Goal: Navigation & Orientation: Find specific page/section

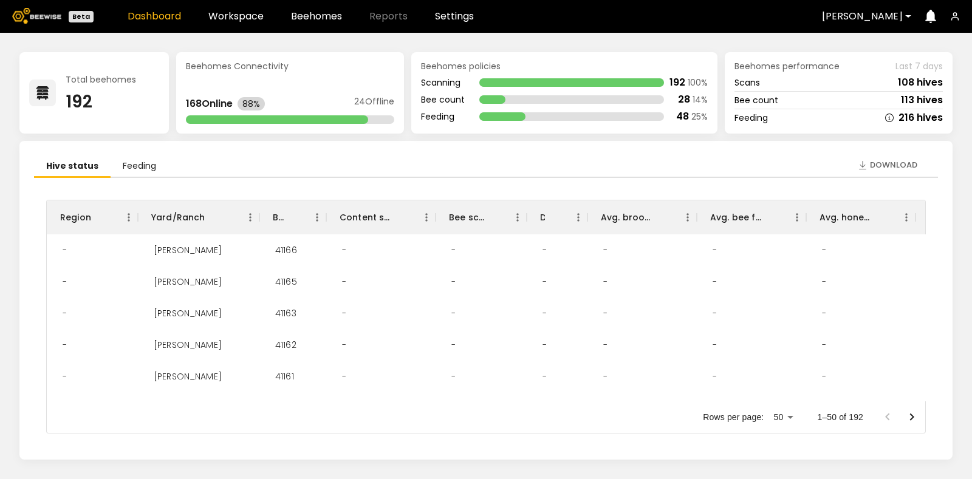
click at [916, 16] on div at bounding box center [916, 16] width 0 height 0
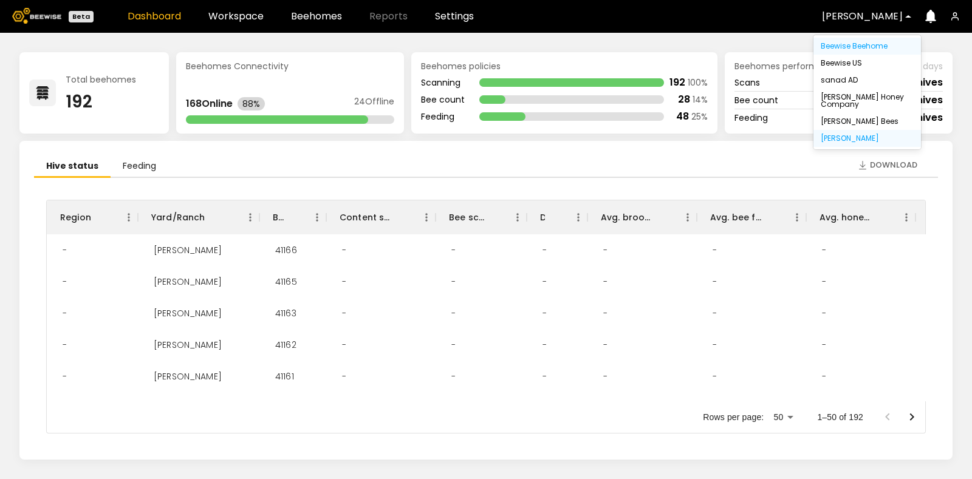
click at [871, 46] on div "Beewise Beehome" at bounding box center [866, 46] width 93 height 7
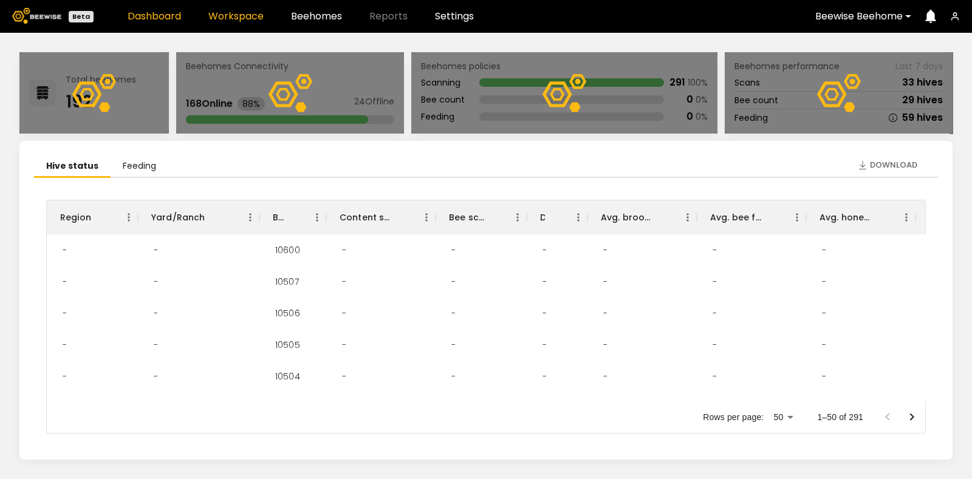
click at [227, 16] on link "Workspace" at bounding box center [235, 17] width 55 height 10
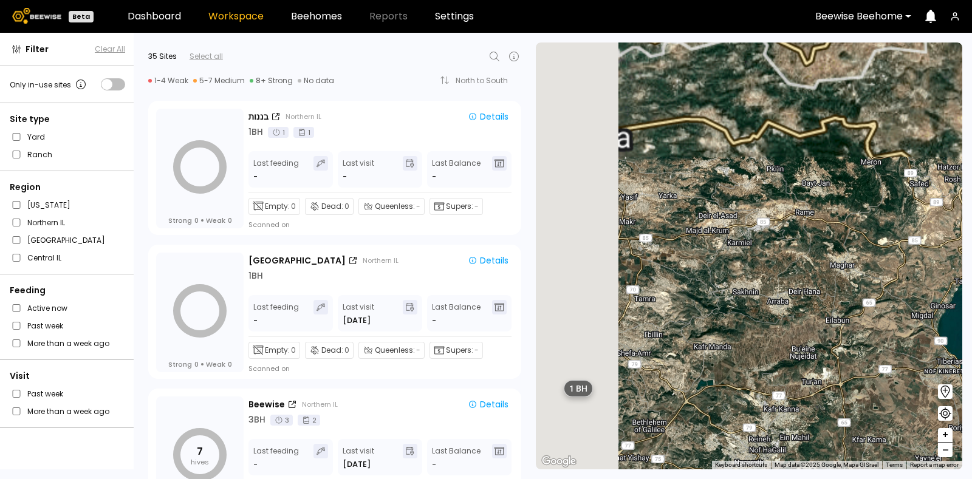
drag, startPoint x: 718, startPoint y: 193, endPoint x: 807, endPoint y: 253, distance: 106.8
click at [852, 387] on div "1 BH 1 BH 3 BH 2 BH 1 BH 1 BH" at bounding box center [749, 256] width 426 height 427
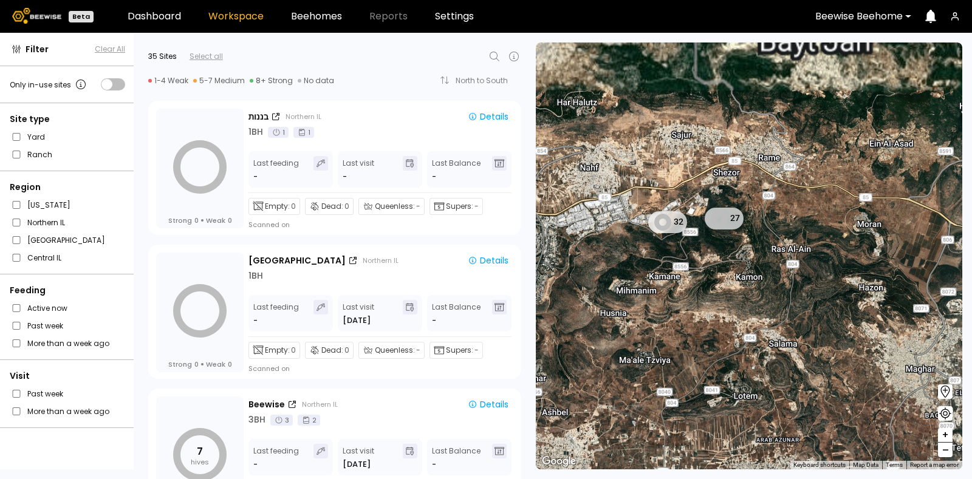
drag, startPoint x: 726, startPoint y: 194, endPoint x: 762, endPoint y: 320, distance: 131.5
click at [762, 320] on div "1 BH 1 BH 1 BH 1 BH 27 32 2 BH 1 BH 1 BH 1 BH" at bounding box center [749, 256] width 426 height 427
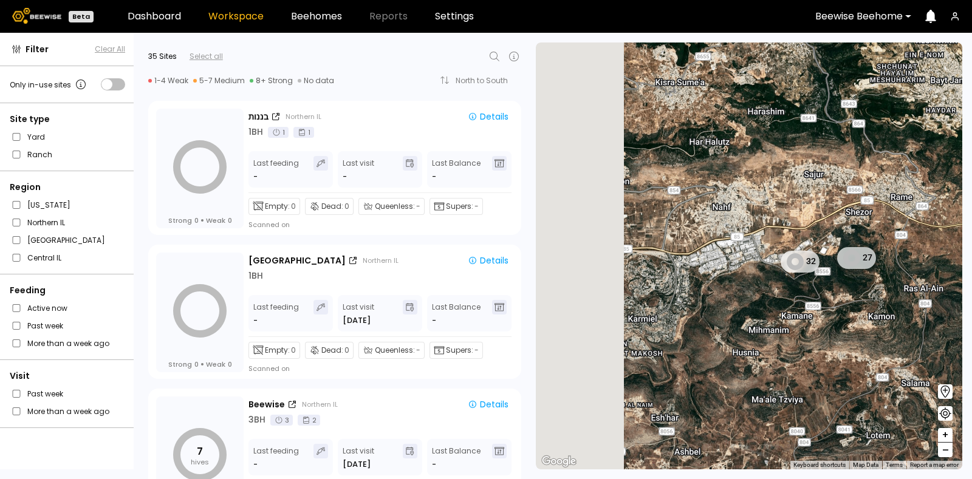
drag, startPoint x: 726, startPoint y: 278, endPoint x: 862, endPoint y: 309, distance: 139.4
click at [862, 309] on div "1 BH 1 BH 1 BH 1 BH 27 32 2 BH 1 BH 1 BH 1 BH" at bounding box center [749, 256] width 426 height 427
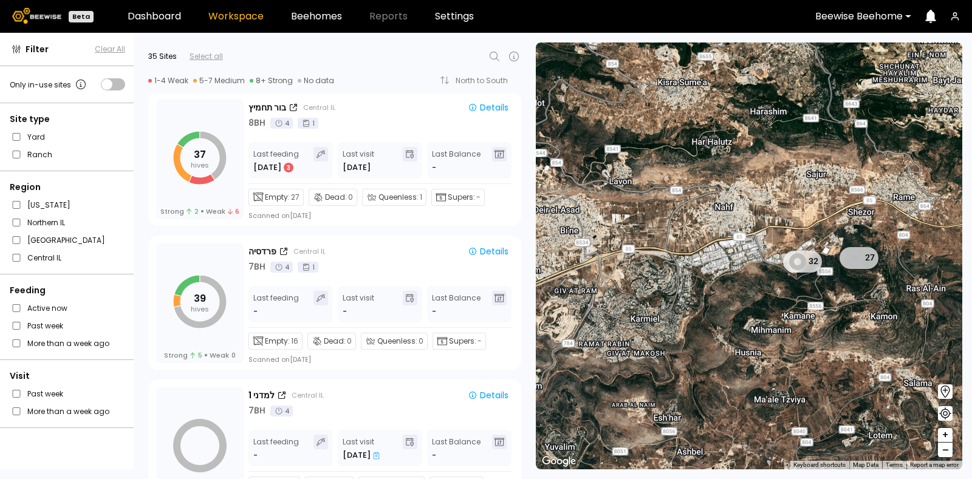
scroll to position [1401, 0]
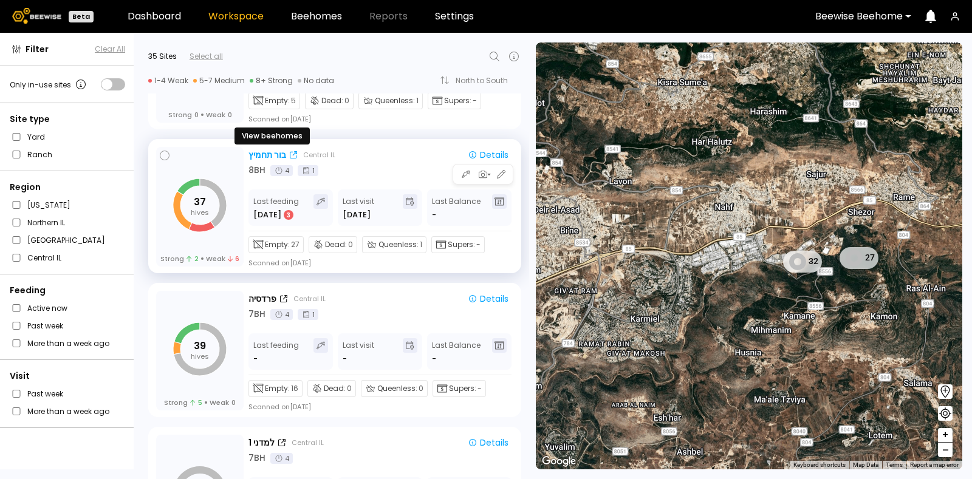
click at [270, 151] on div "בור תחמיץ" at bounding box center [267, 155] width 38 height 13
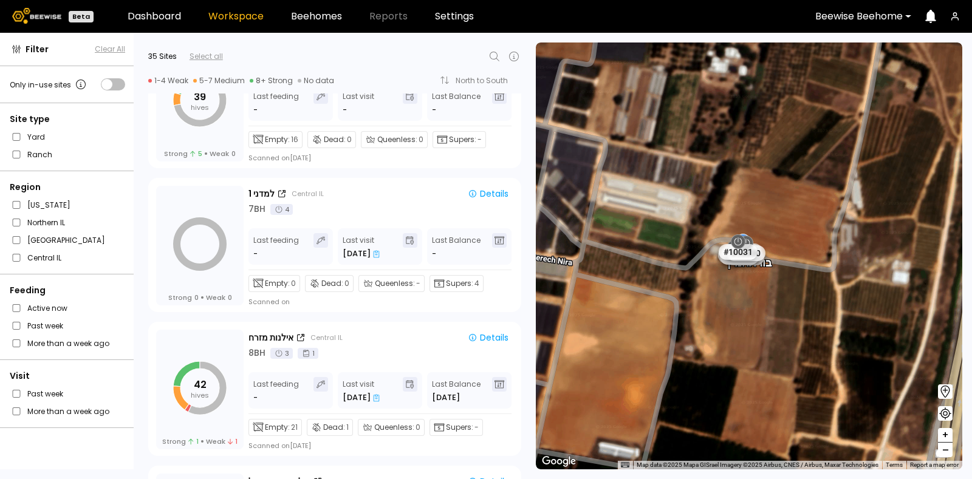
scroll to position [1728, 0]
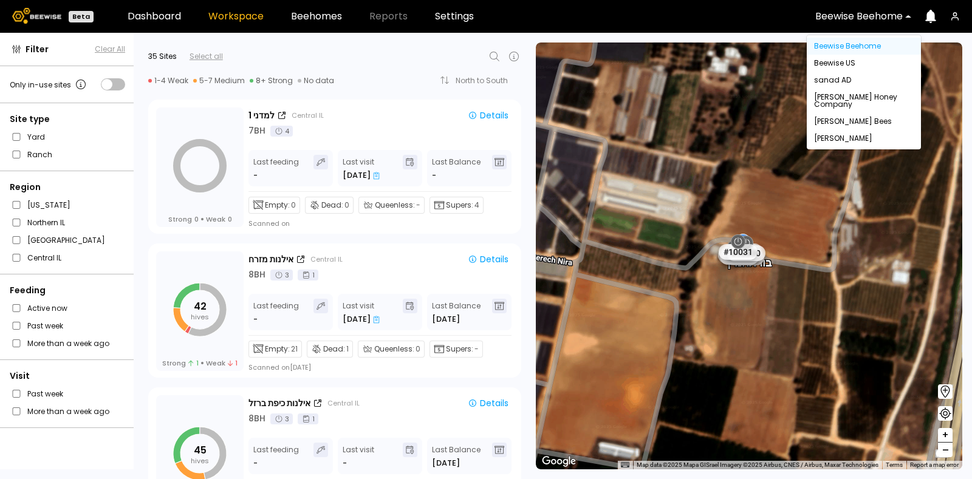
click at [902, 22] on div "Beewise Beehome" at bounding box center [859, 16] width 104 height 28
click at [827, 140] on div "[PERSON_NAME]" at bounding box center [864, 138] width 100 height 7
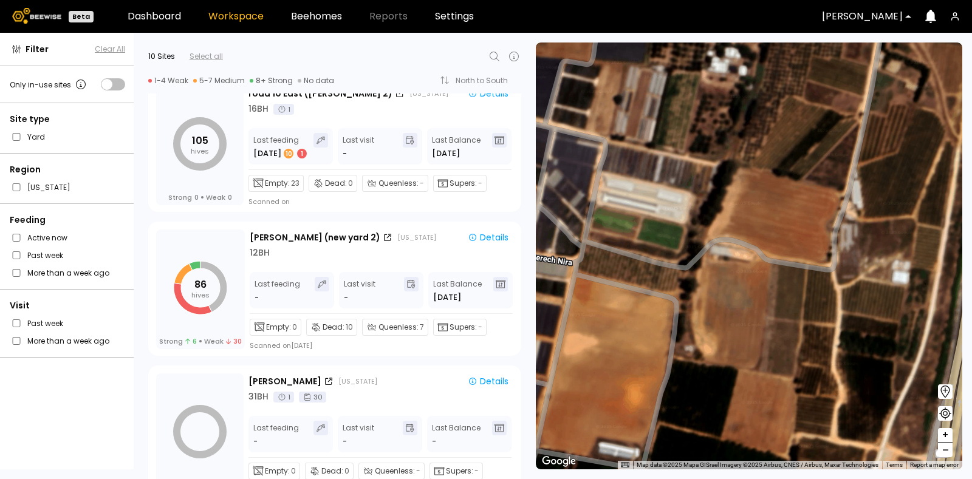
scroll to position [165, 0]
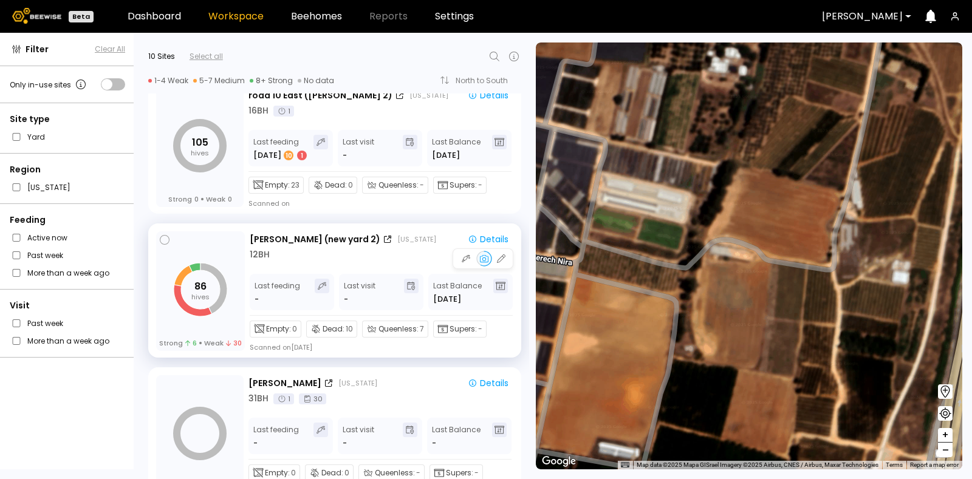
click at [298, 263] on div "[PERSON_NAME] (new yard 2) [US_STATE] Details 12 BH Last feeding - Last visit -…" at bounding box center [382, 291] width 264 height 121
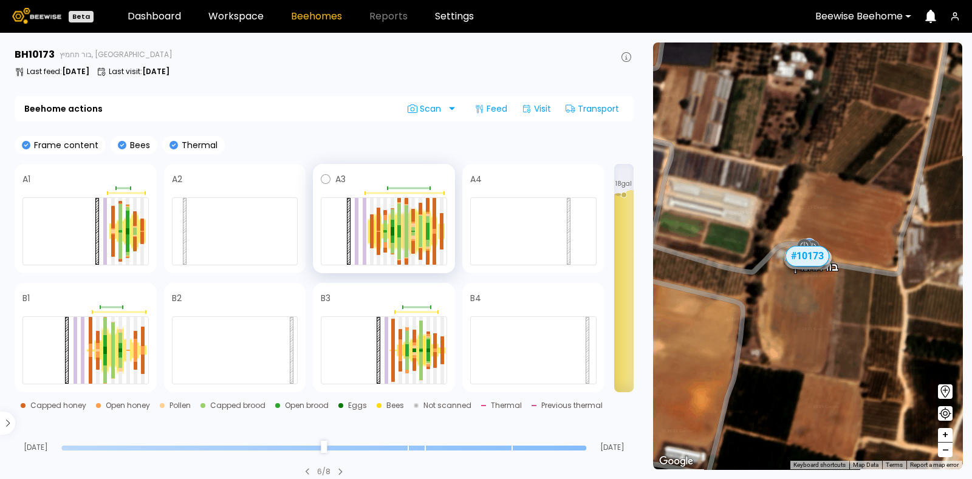
click at [405, 237] on div at bounding box center [406, 244] width 4 height 26
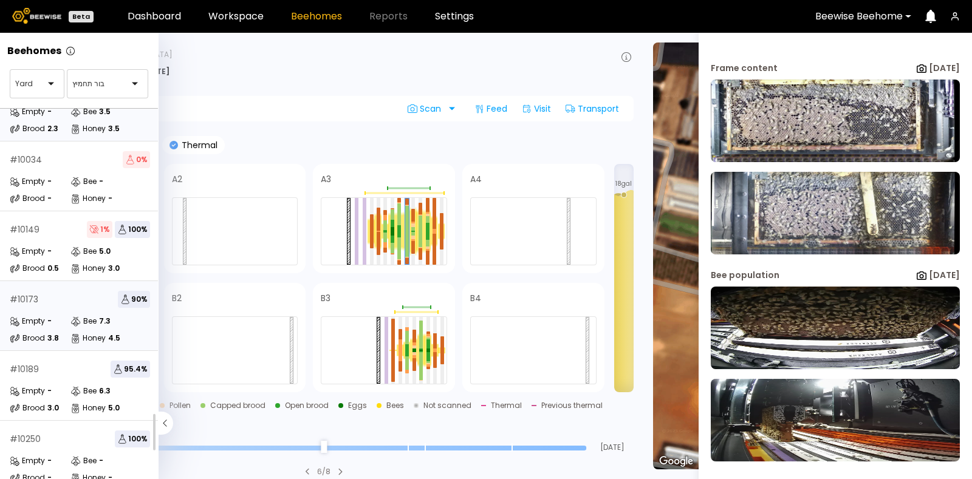
scroll to position [194, 0]
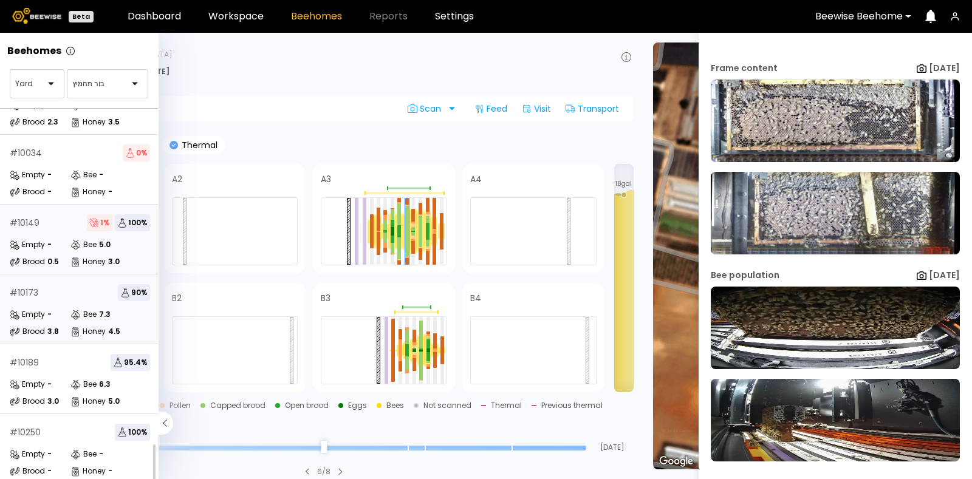
click at [61, 220] on div "# 10149 1 % 100 % Empty - Bee 5.0 Brood 0.5 Honey 3.0" at bounding box center [80, 240] width 160 height 70
